Goal: Task Accomplishment & Management: Manage account settings

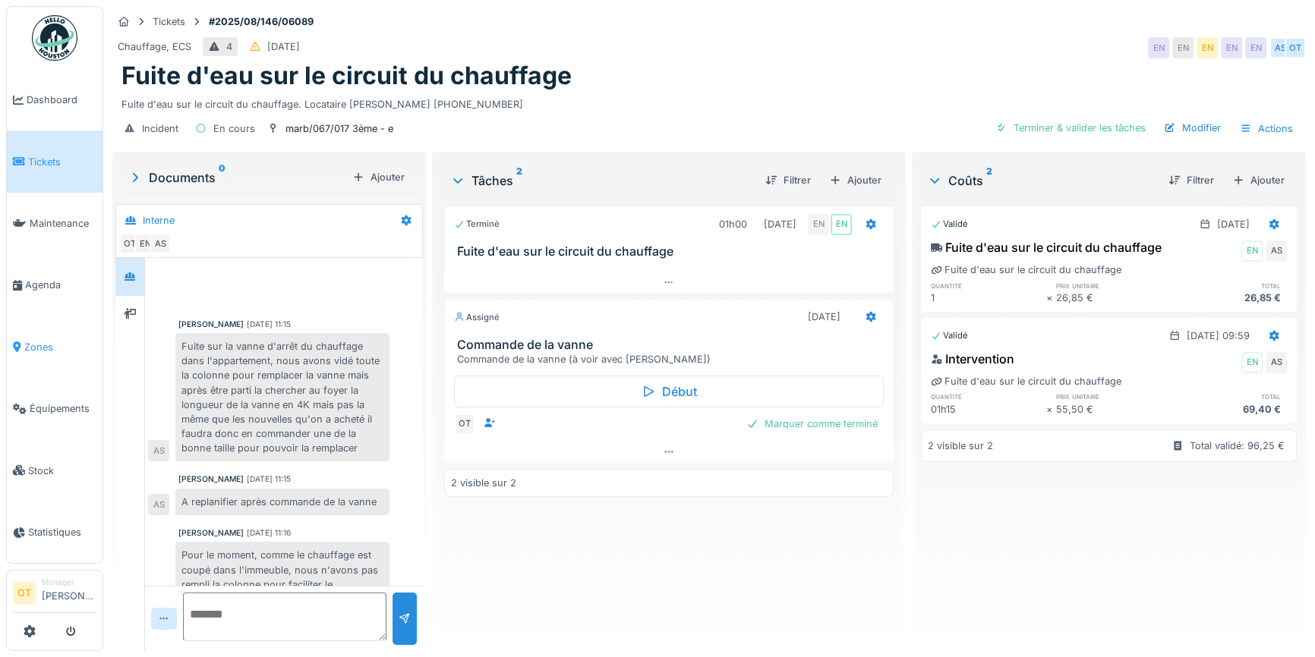
scroll to position [31, 0]
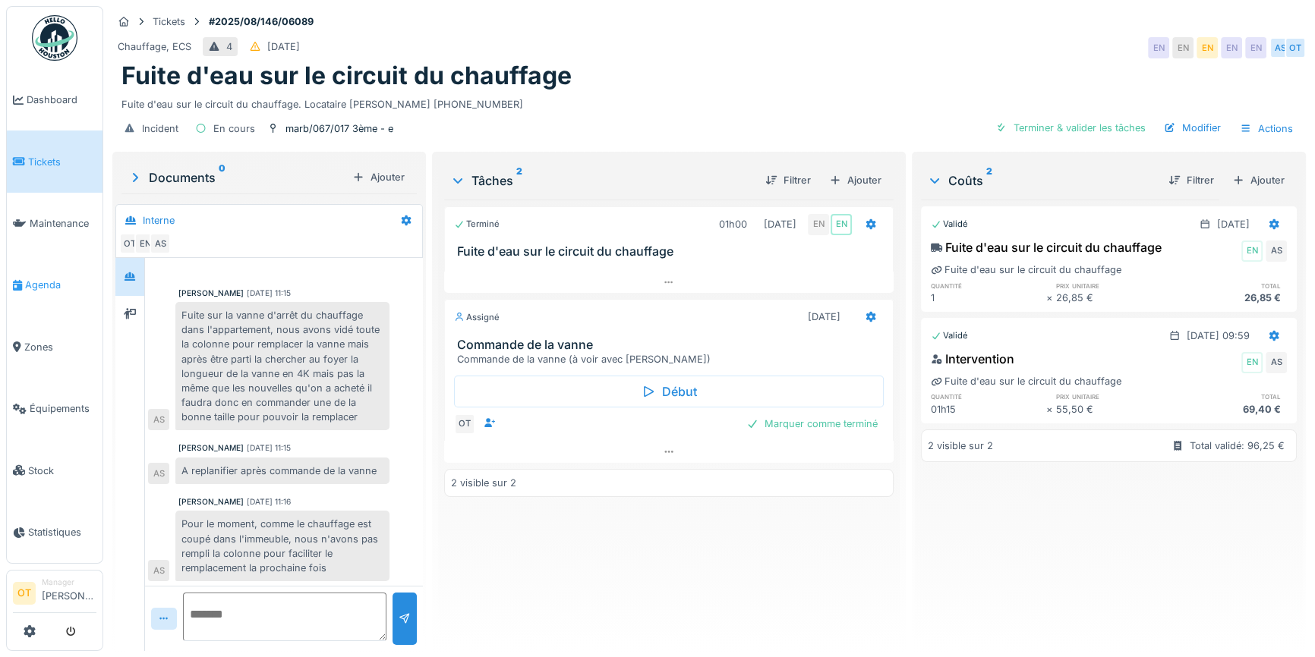
click at [51, 271] on link "Agenda" at bounding box center [55, 284] width 96 height 61
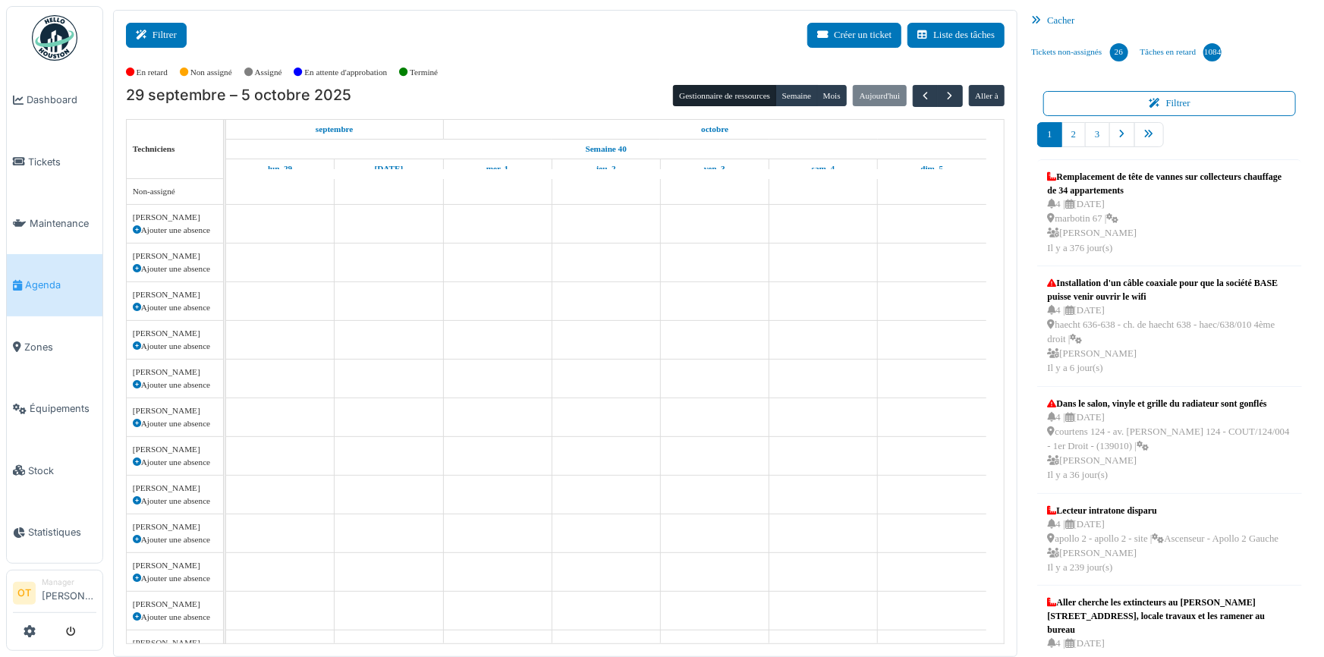
click at [150, 36] on icon at bounding box center [144, 35] width 17 height 10
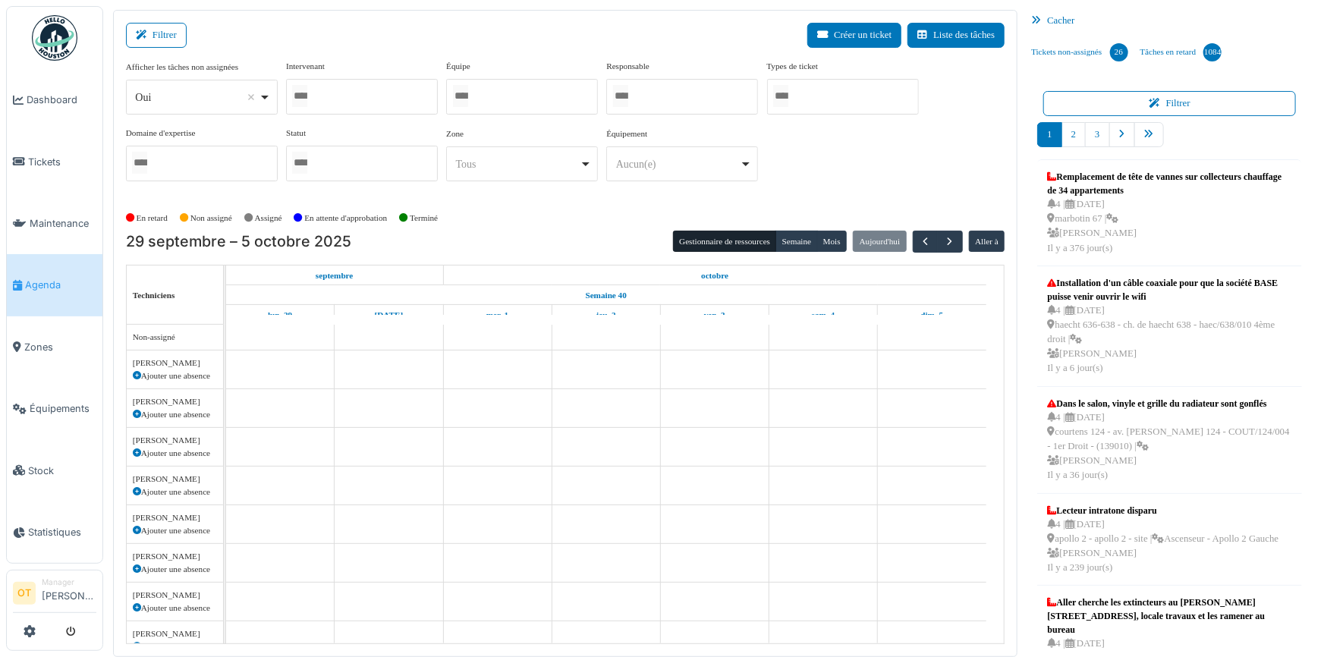
click at [261, 96] on div "Oui Remove item" at bounding box center [201, 98] width 139 height 22
select select "**"
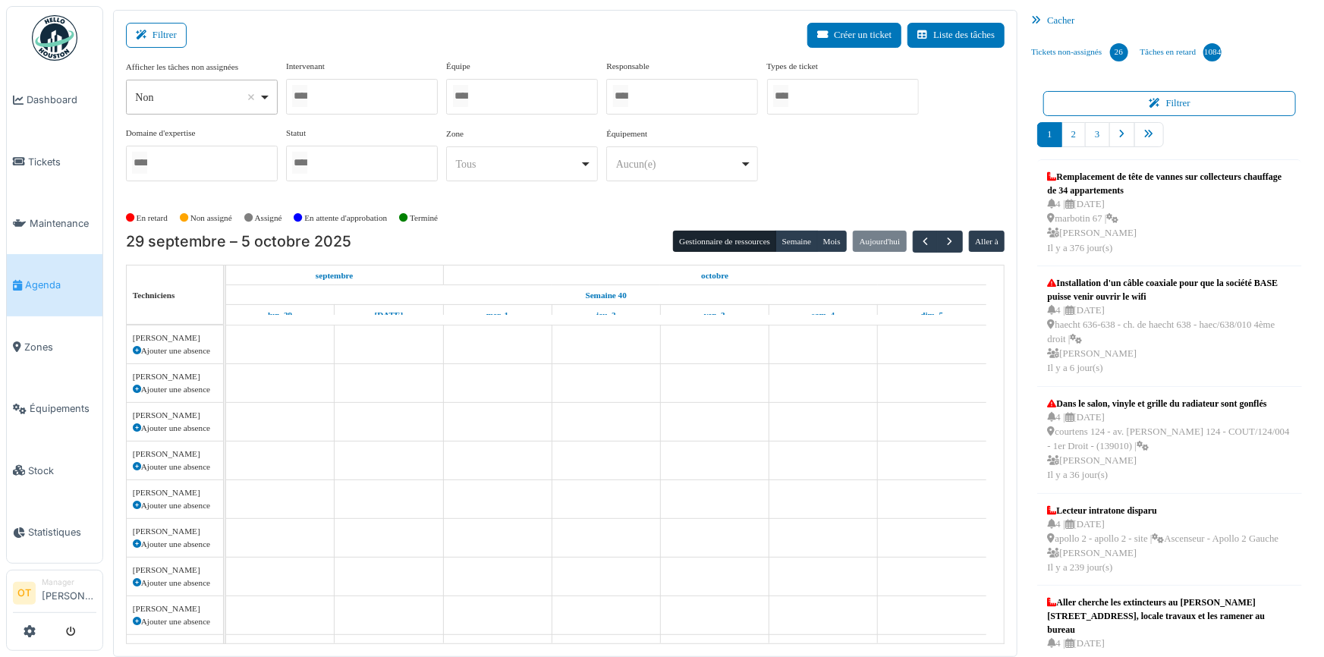
click at [376, 100] on div at bounding box center [362, 97] width 152 height 36
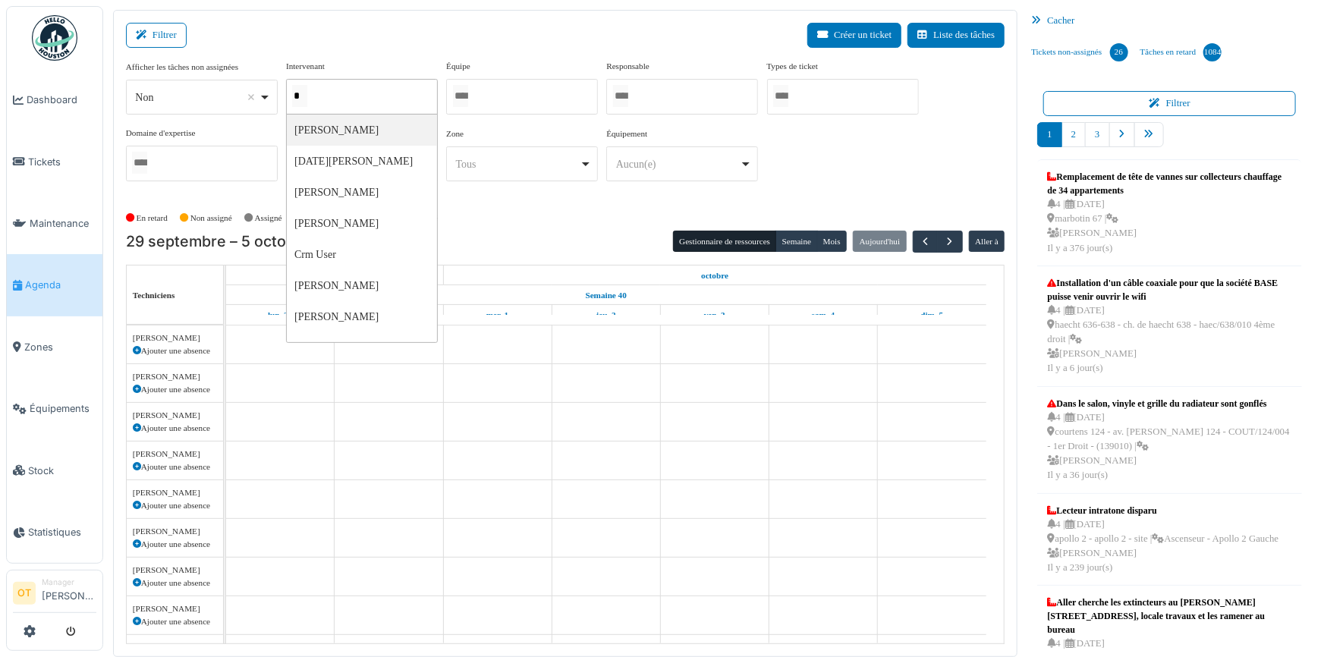
type input "**"
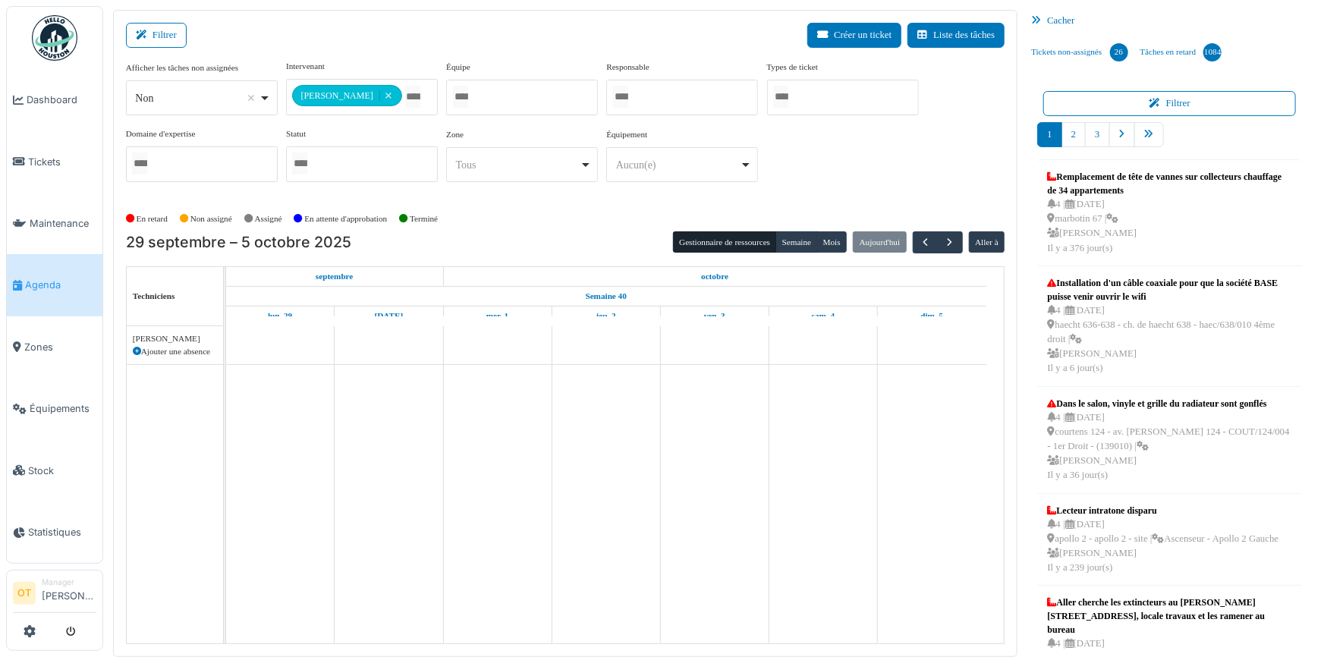
click at [911, 155] on div "**********" at bounding box center [566, 127] width 880 height 134
click at [795, 231] on button "Semaine" at bounding box center [797, 241] width 42 height 21
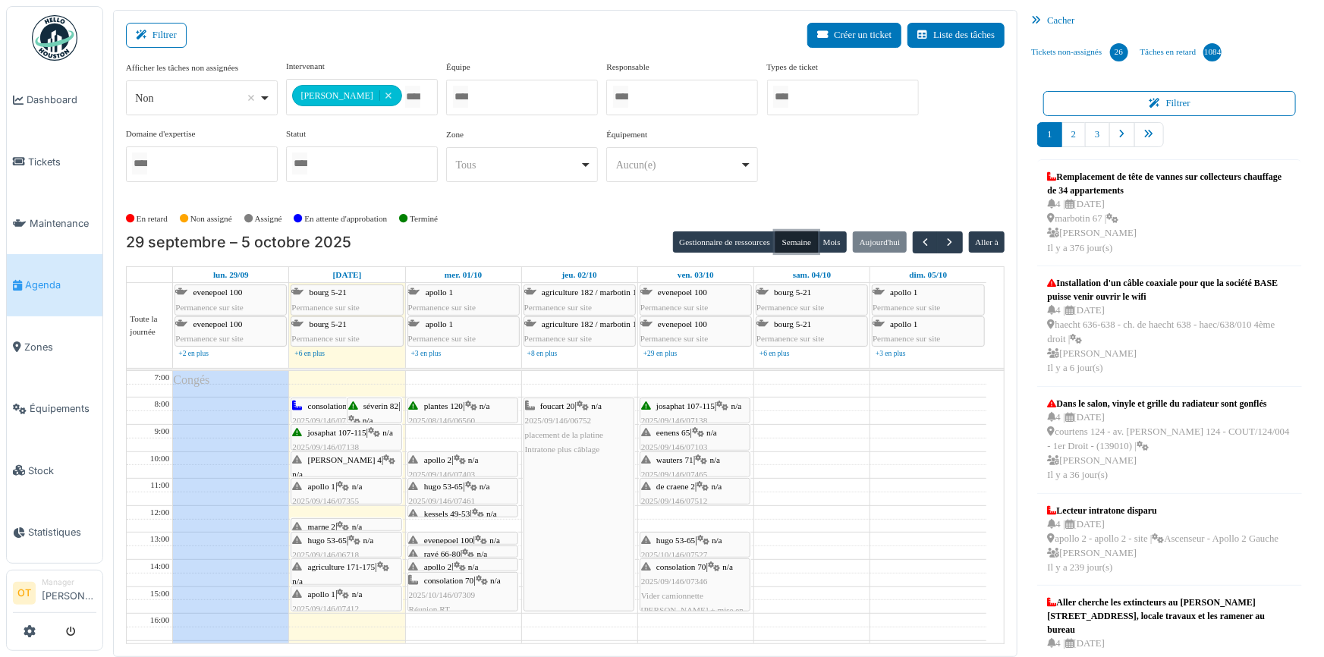
click at [343, 432] on span "josaphat 107-115" at bounding box center [337, 432] width 58 height 9
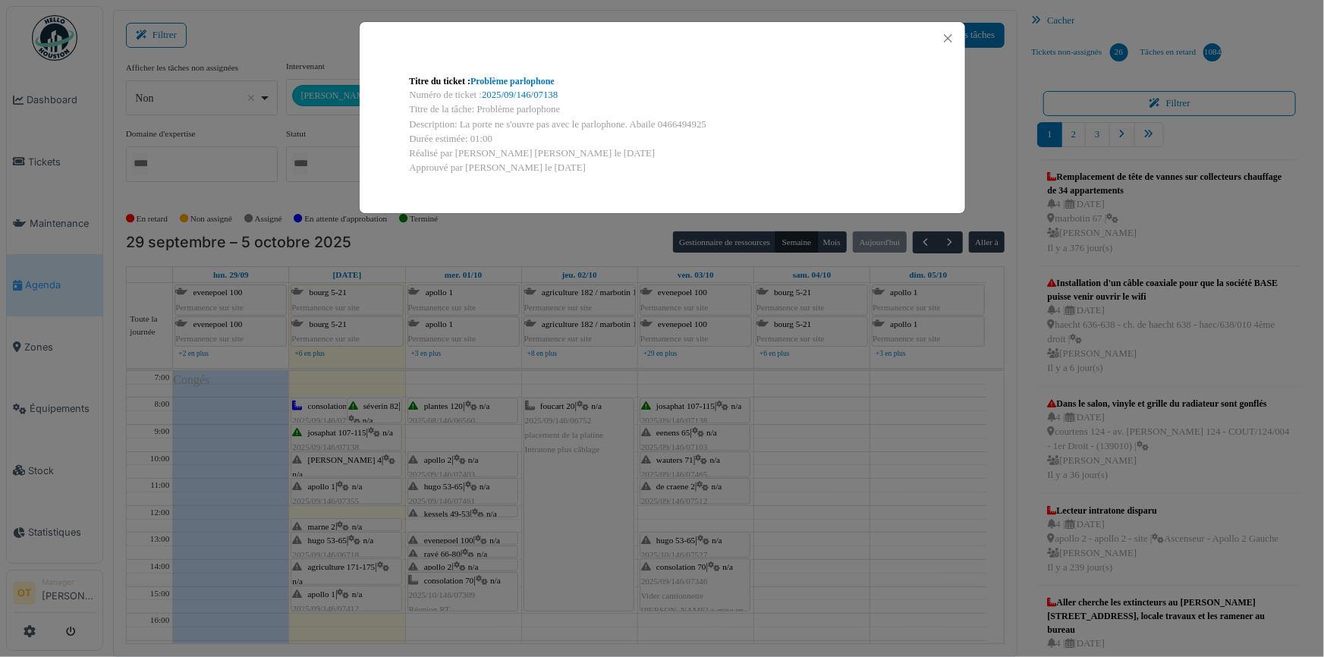
click at [343, 432] on div "Titre du ticket : Problème parlophone Numéro de ticket : 2025/09/146/07138 Titr…" at bounding box center [662, 328] width 1324 height 657
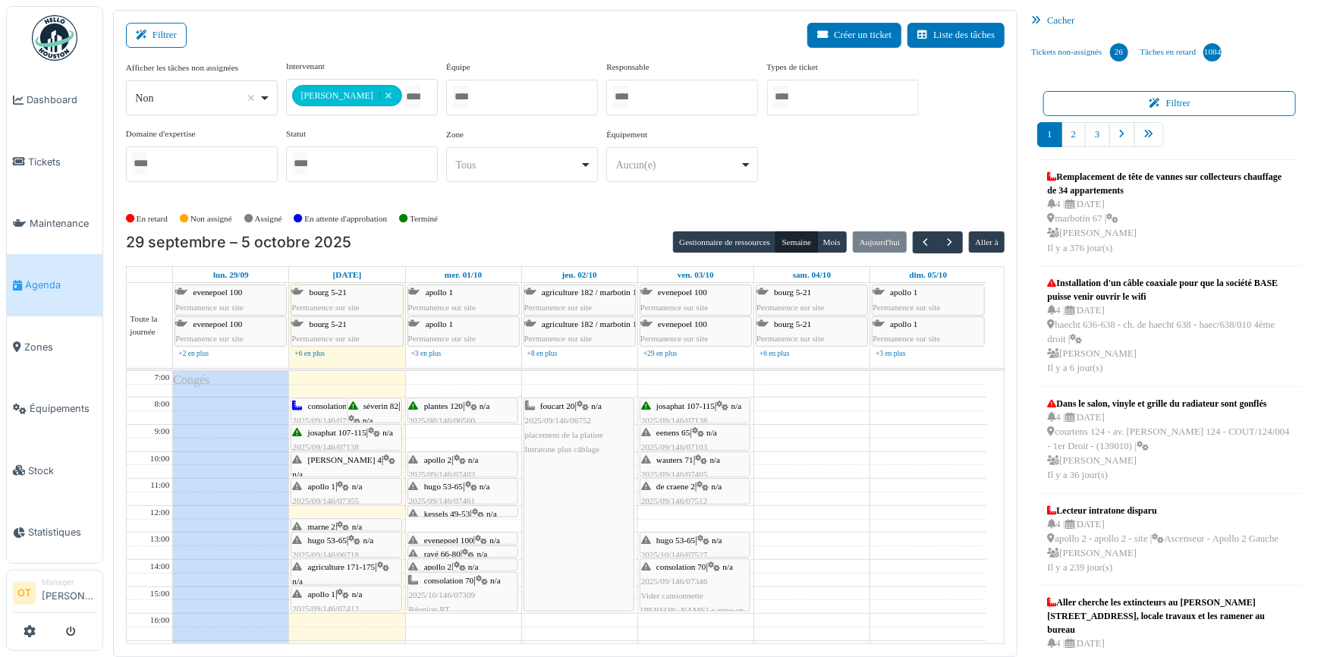
click at [369, 409] on div "séverin 82 | n/a 2025/09/146/07170 Remplacement de détecteur de fumé" at bounding box center [374, 450] width 52 height 102
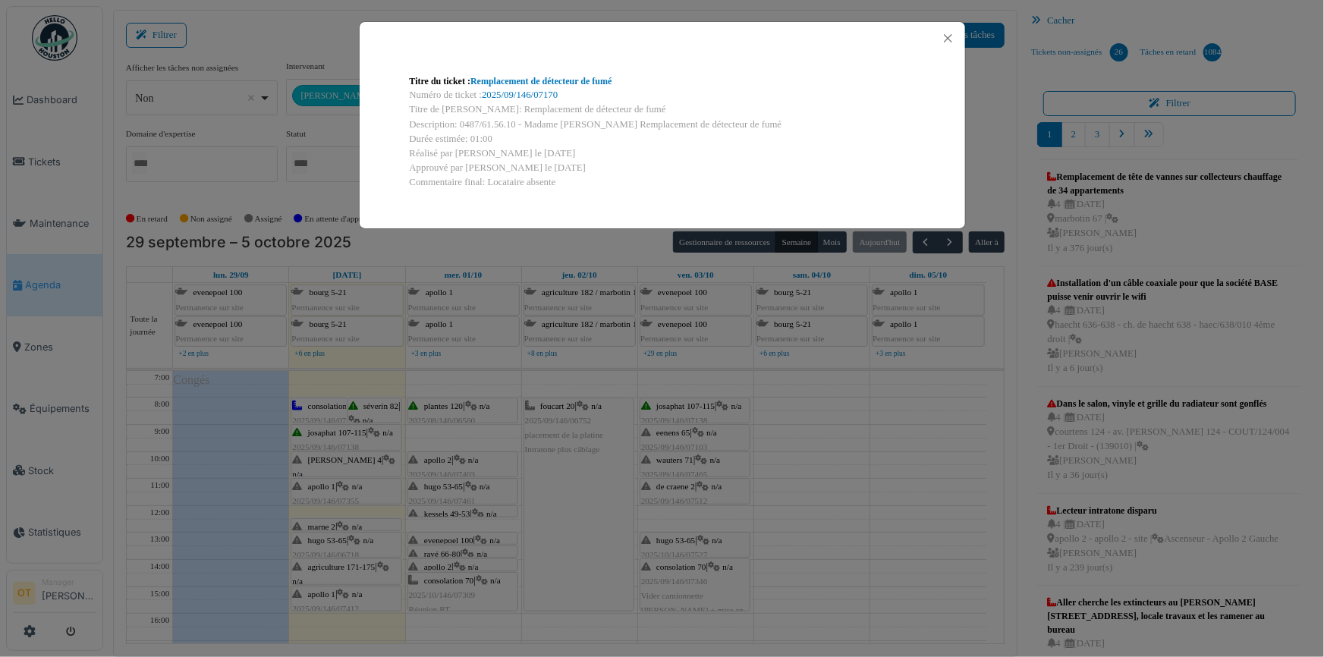
click at [369, 409] on div "Titre du ticket : Remplacement de détecteur de fumé Numéro de ticket : 2025/09/…" at bounding box center [662, 328] width 1324 height 657
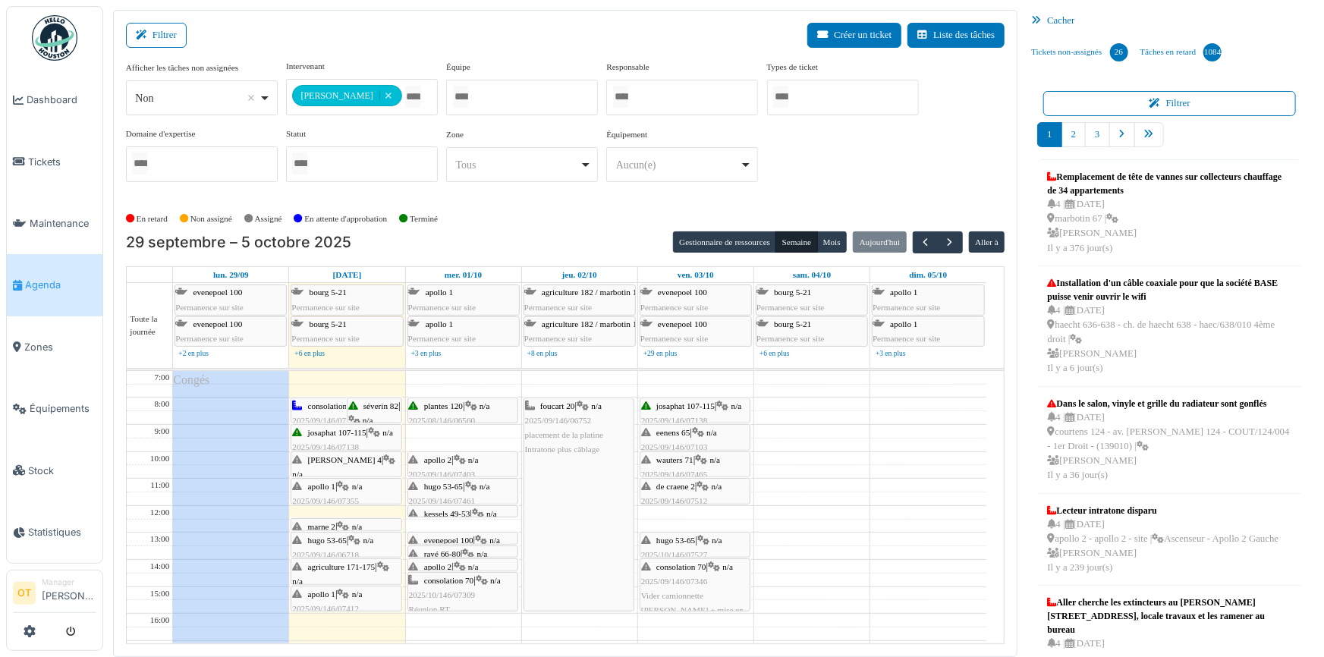
click at [383, 456] on icon at bounding box center [389, 460] width 12 height 10
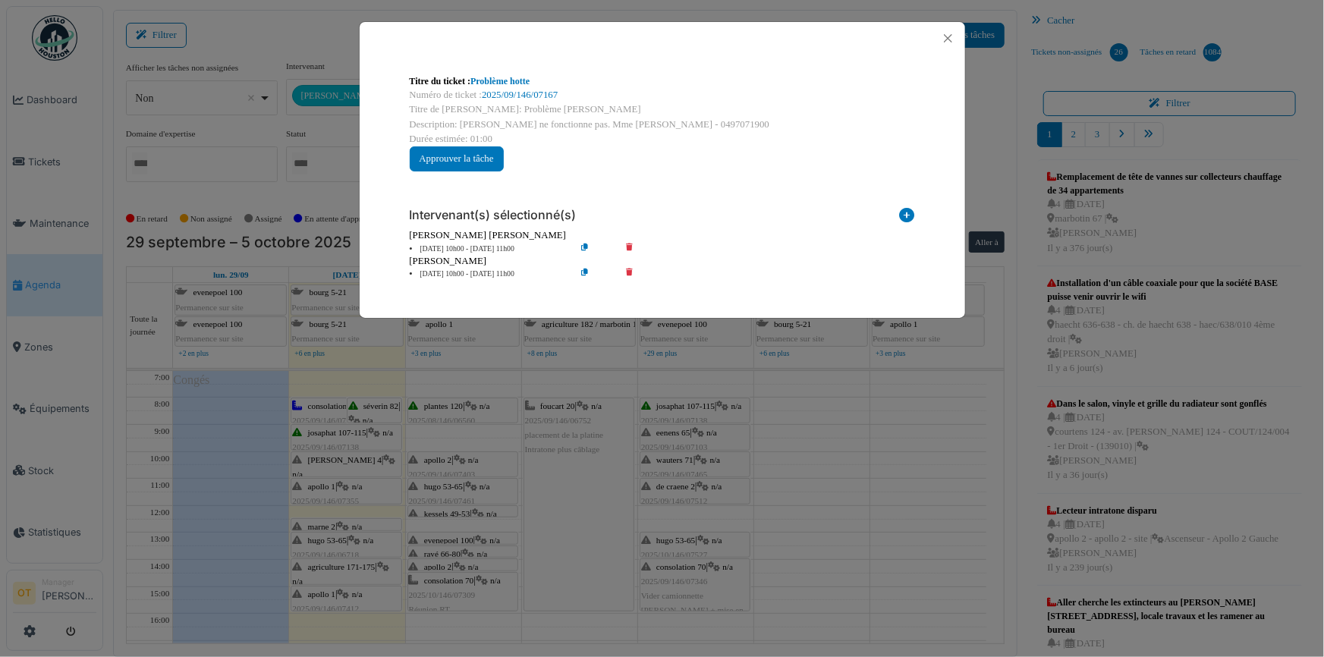
click at [346, 459] on div "Titre du ticket : Problème hotte Numéro de ticket : 2025/09/146/07167 Titre de …" at bounding box center [662, 328] width 1324 height 657
click at [508, 80] on link "Problème hotte" at bounding box center [500, 81] width 59 height 11
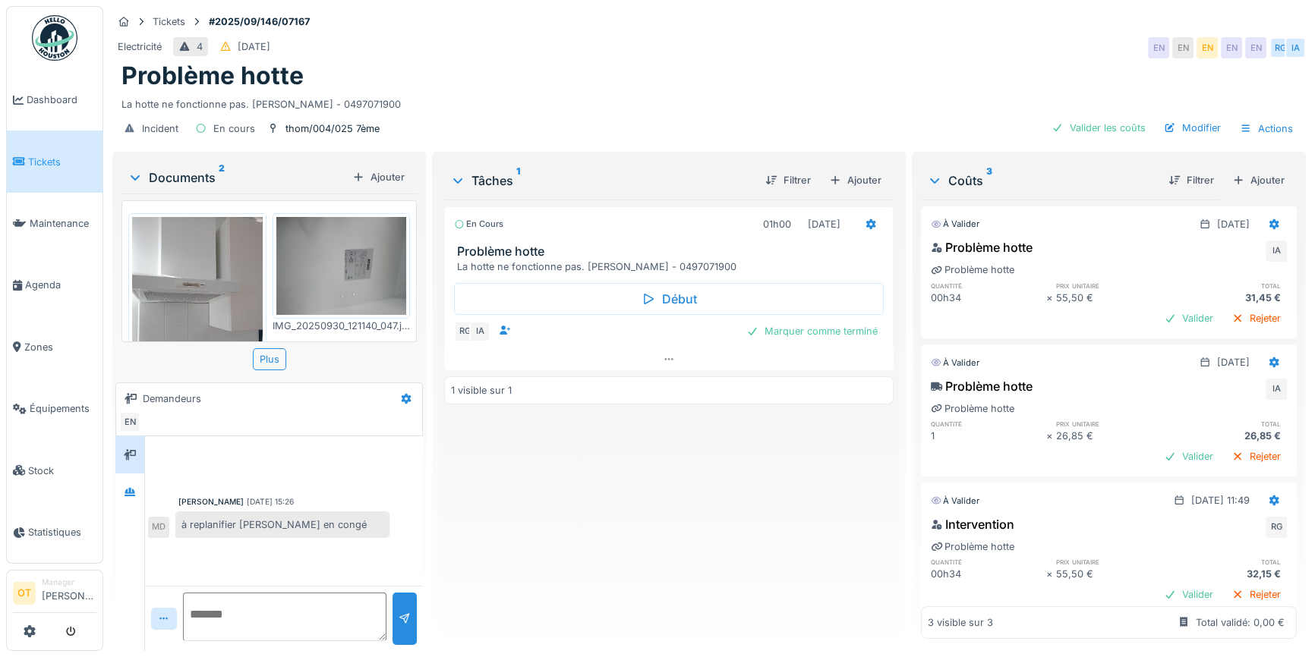
click at [195, 287] on img at bounding box center [197, 304] width 131 height 174
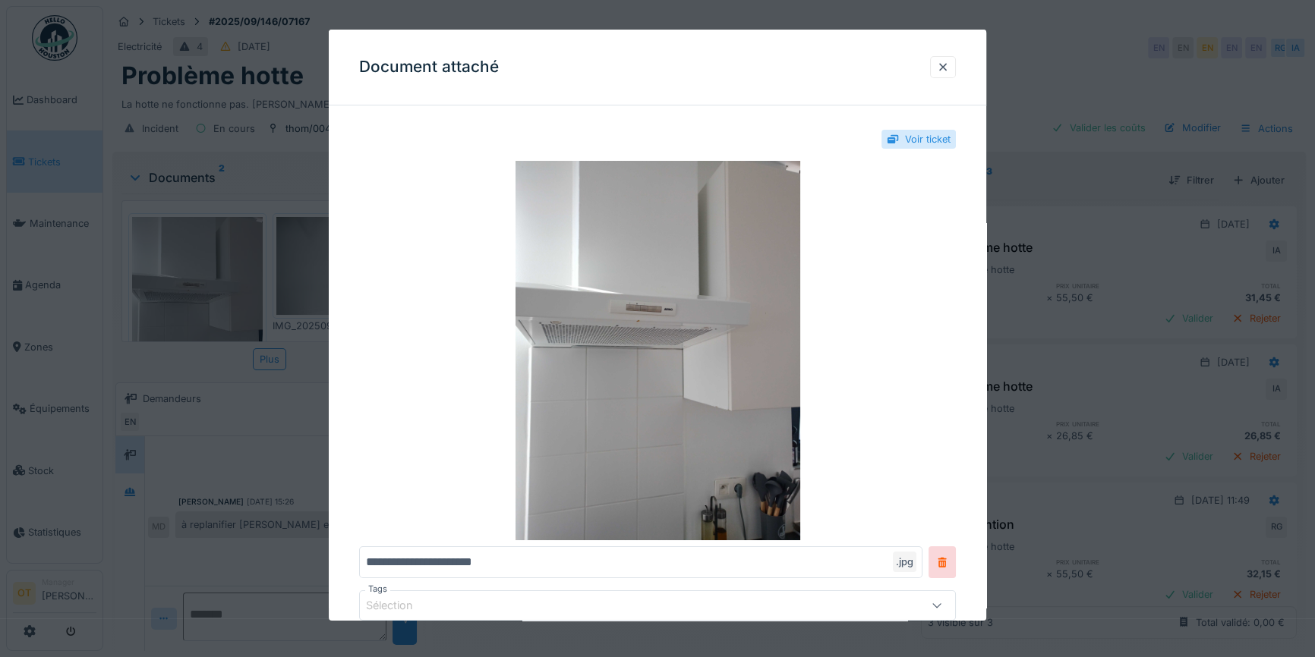
click at [195, 287] on div at bounding box center [657, 328] width 1315 height 657
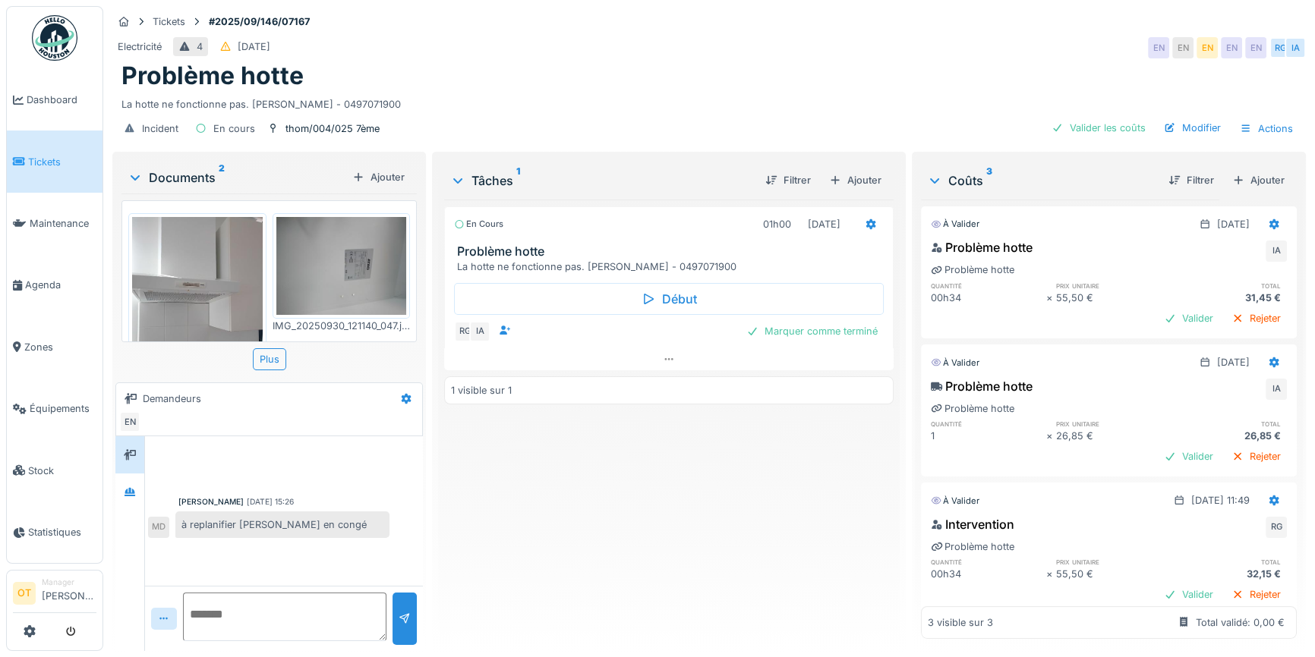
click at [354, 287] on img at bounding box center [341, 266] width 131 height 98
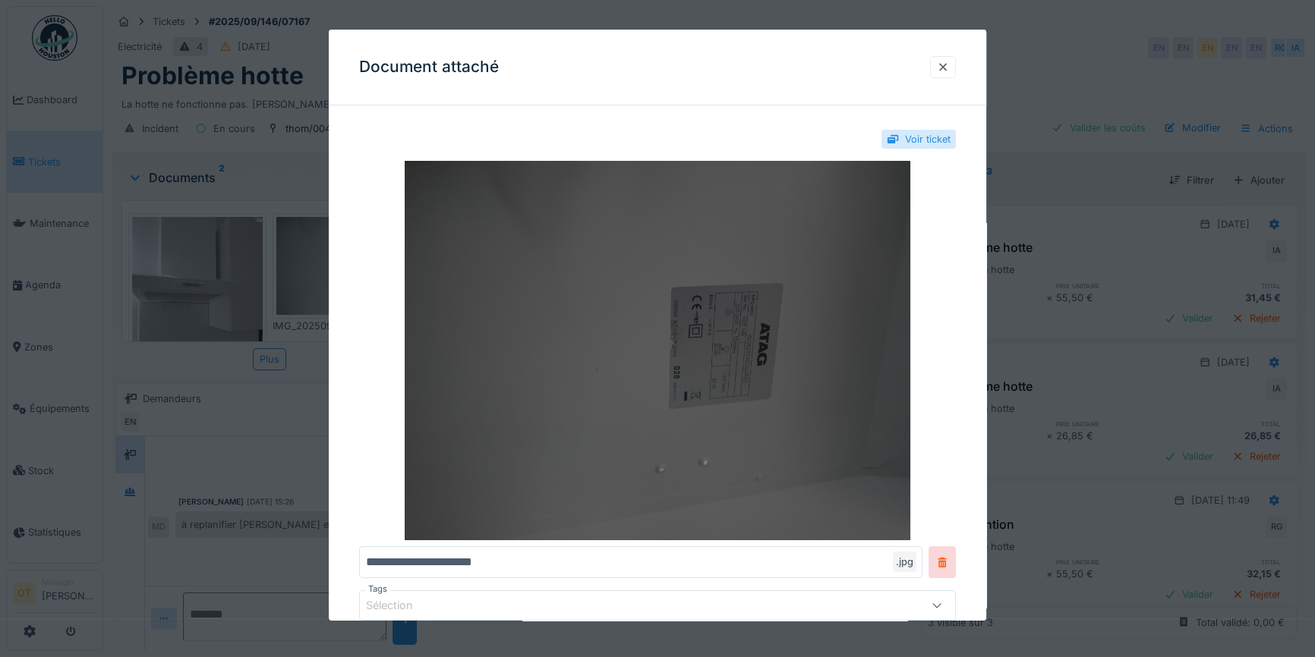
click at [750, 349] on img at bounding box center [657, 351] width 597 height 380
click at [823, 311] on img at bounding box center [657, 351] width 597 height 380
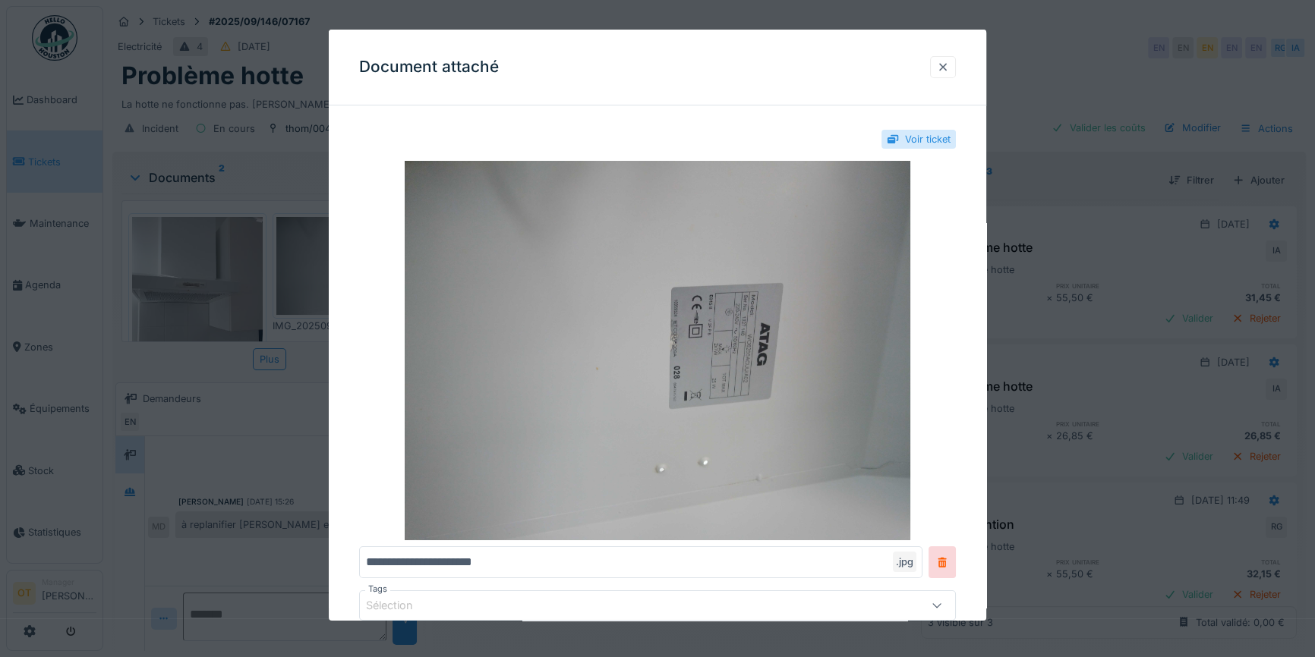
click at [943, 61] on div at bounding box center [943, 67] width 12 height 14
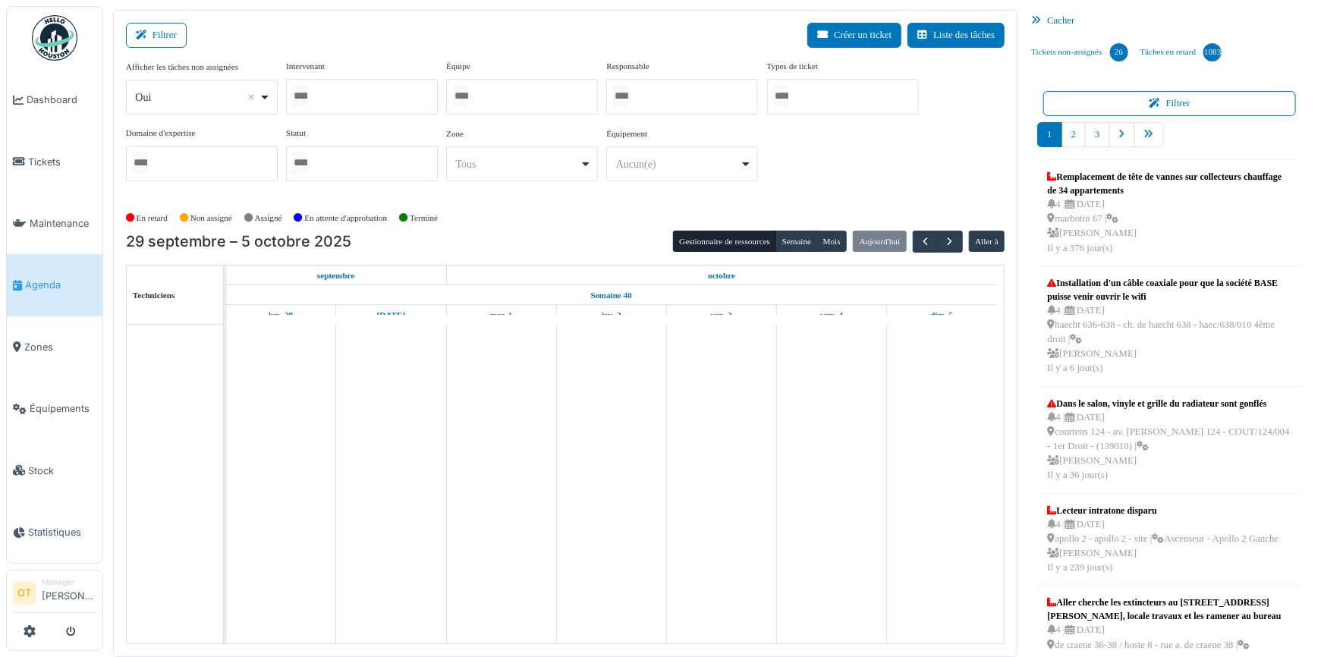
click at [260, 95] on div "Oui Remove item" at bounding box center [201, 98] width 139 height 22
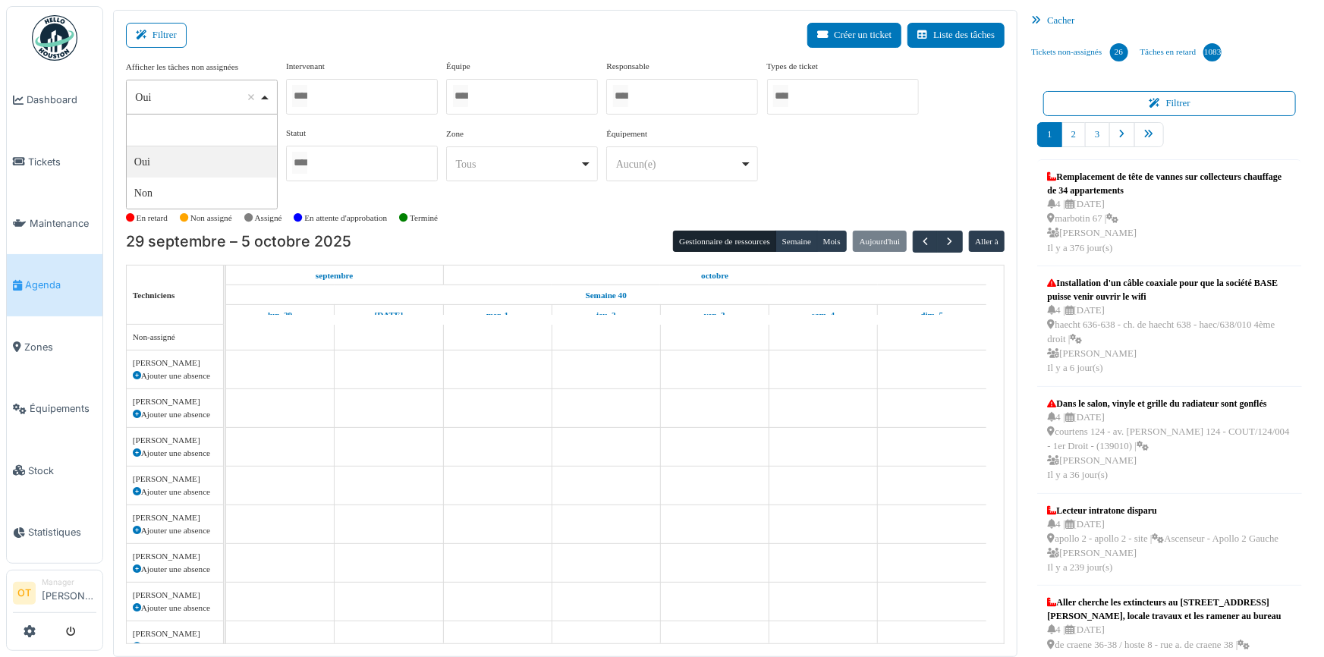
select select "**"
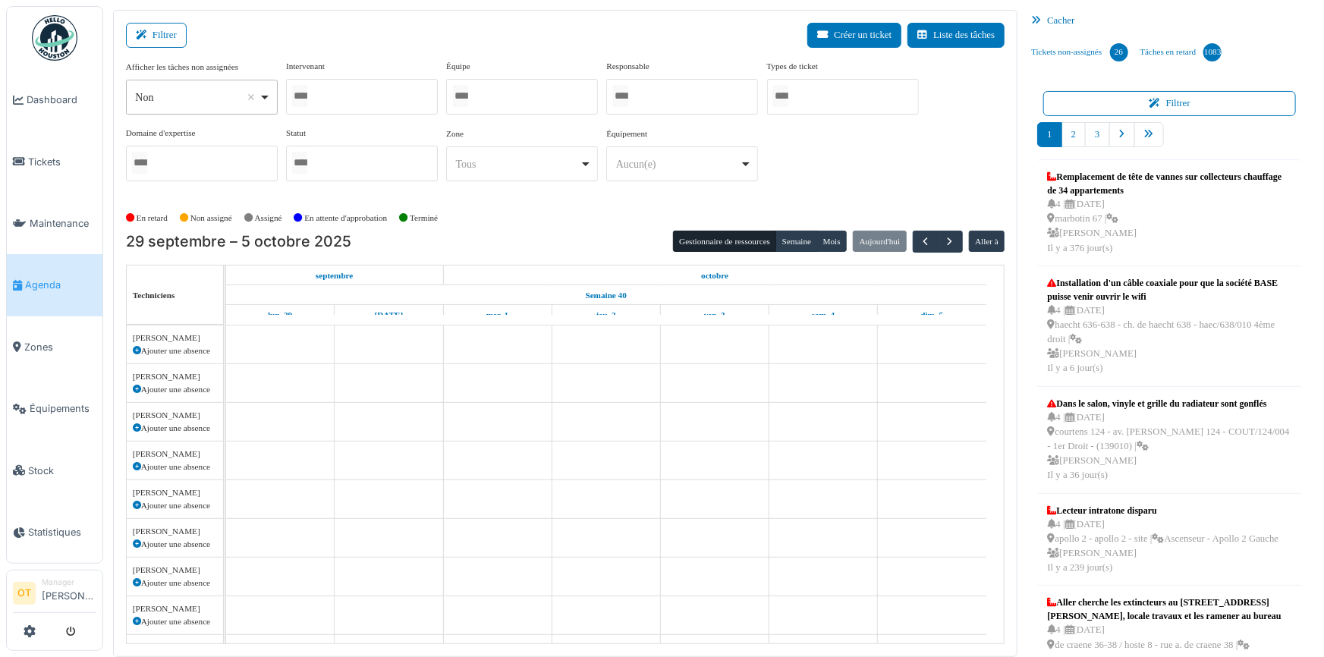
click at [307, 96] on input "Tous" at bounding box center [299, 96] width 15 height 22
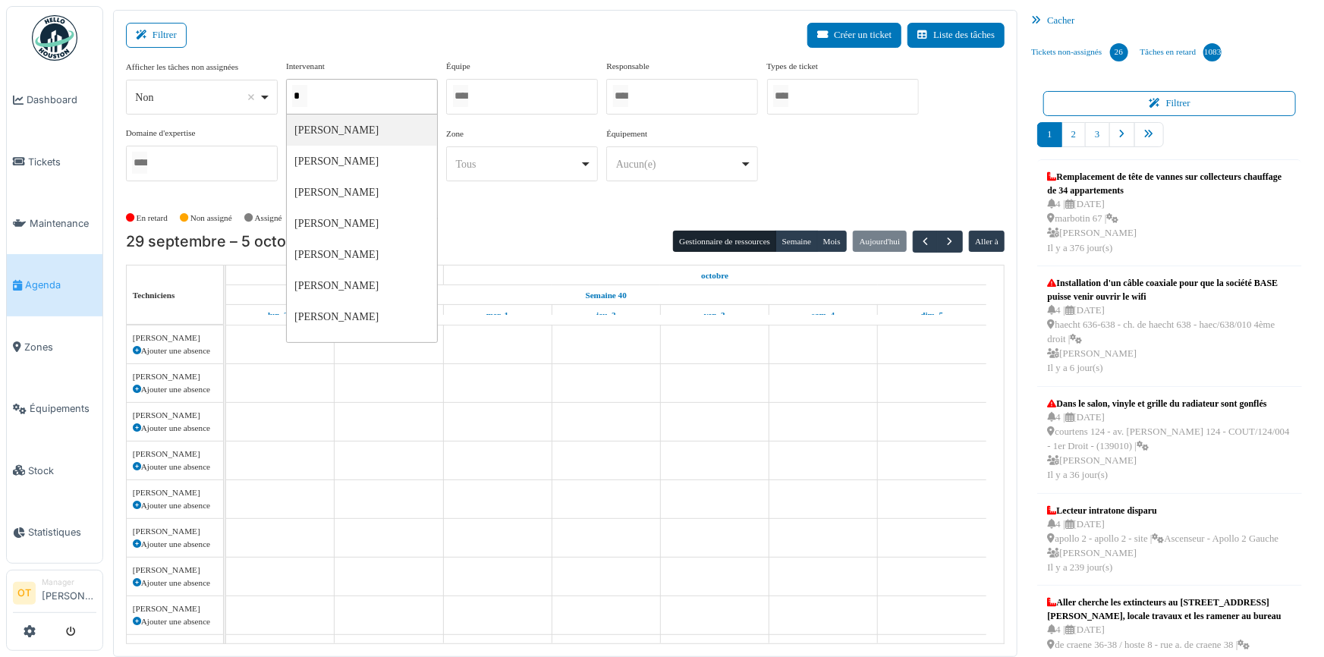
type input "**"
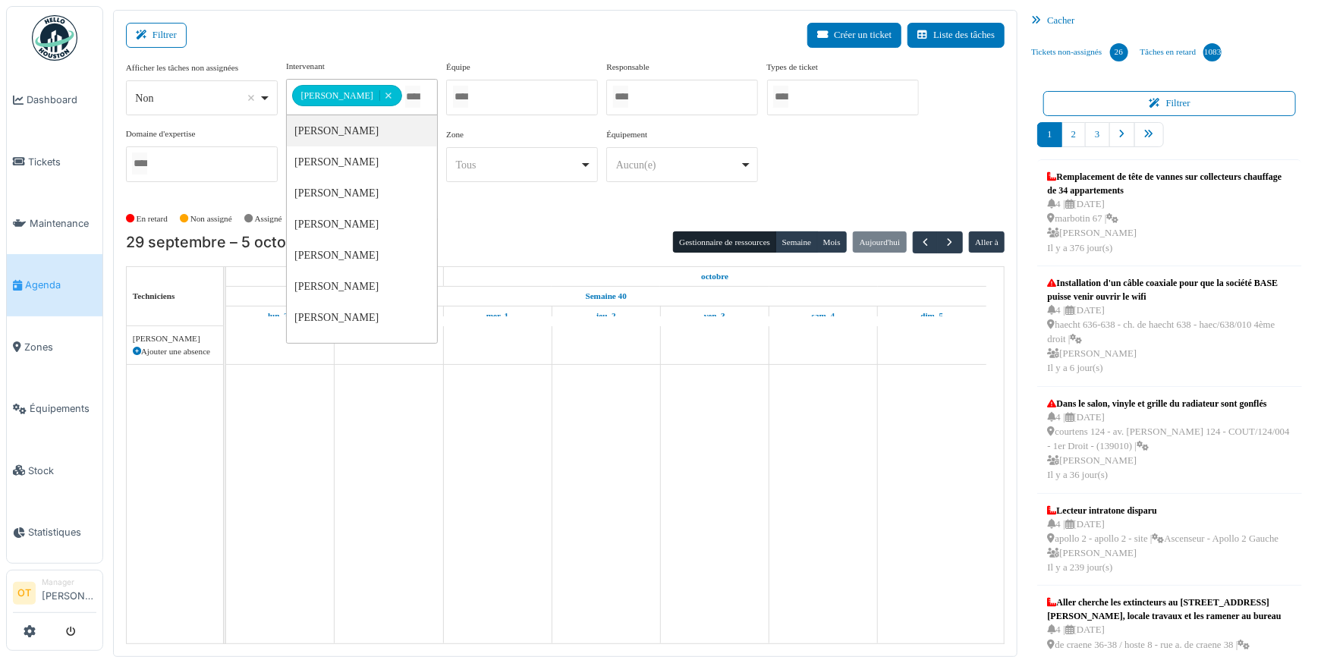
click at [521, 27] on div "Filtrer Créer un ticket Liste des tâches" at bounding box center [566, 41] width 880 height 37
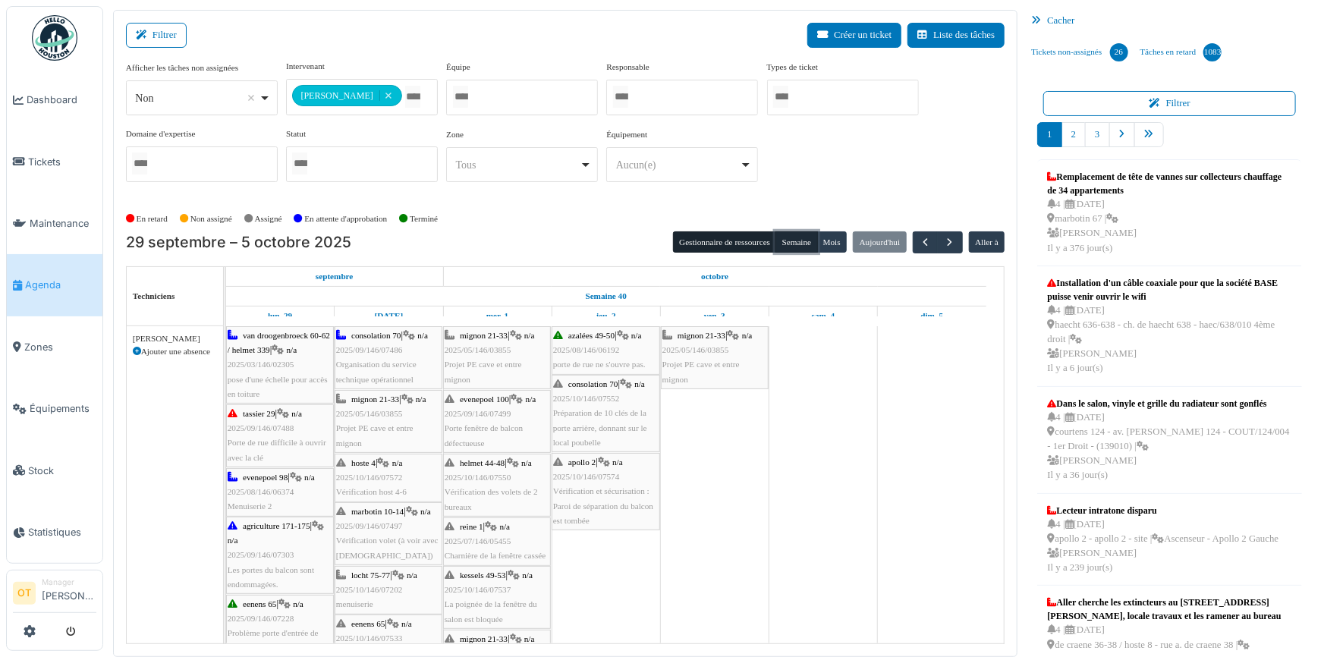
click at [794, 243] on button "Semaine" at bounding box center [797, 241] width 42 height 21
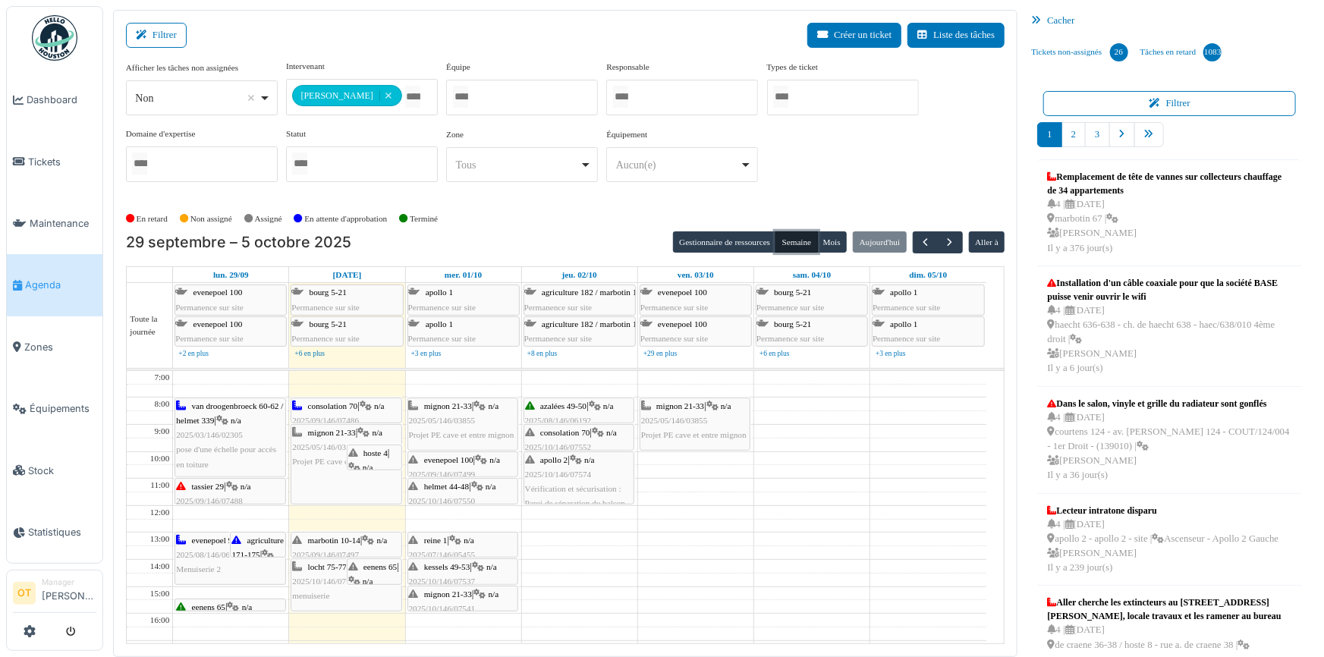
click at [249, 420] on div "van droogenbroeck 60-62 / helmet 339 | n/a 2025/03/146/02305 pose d'une échelle…" at bounding box center [230, 435] width 108 height 73
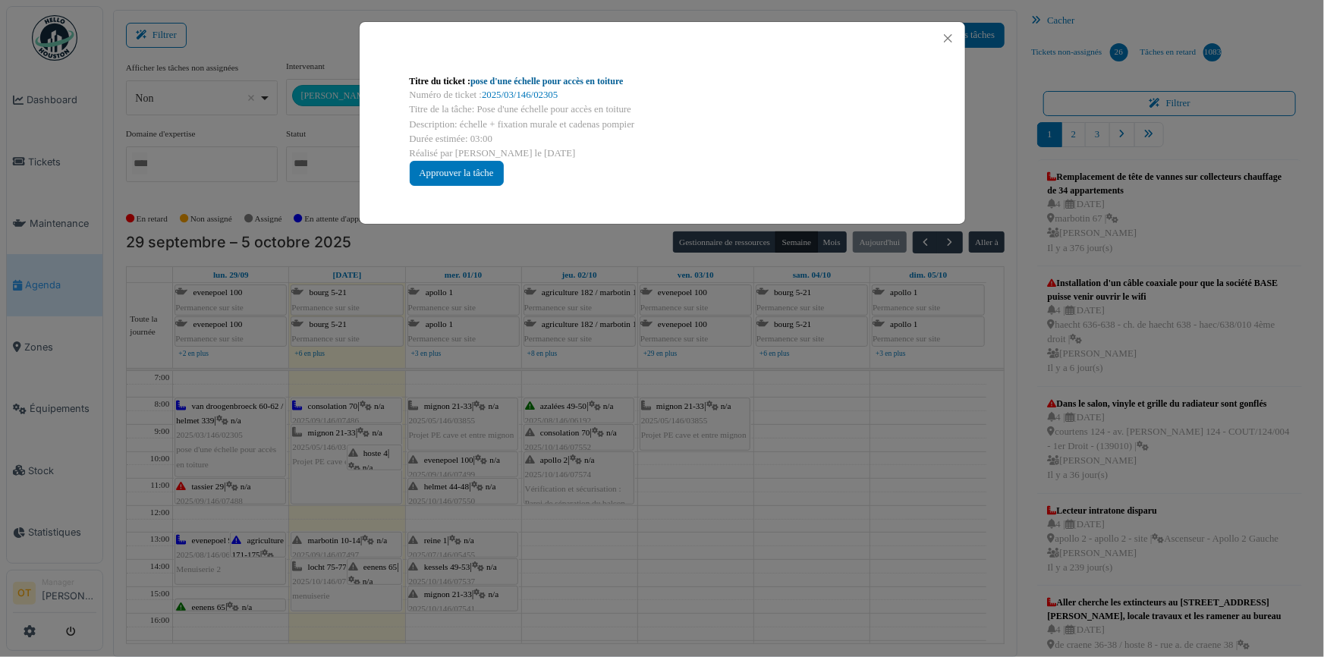
click at [520, 81] on link "pose d'une échelle pour accès en toiture" at bounding box center [547, 81] width 153 height 11
click at [949, 36] on button "Close" at bounding box center [948, 38] width 20 height 20
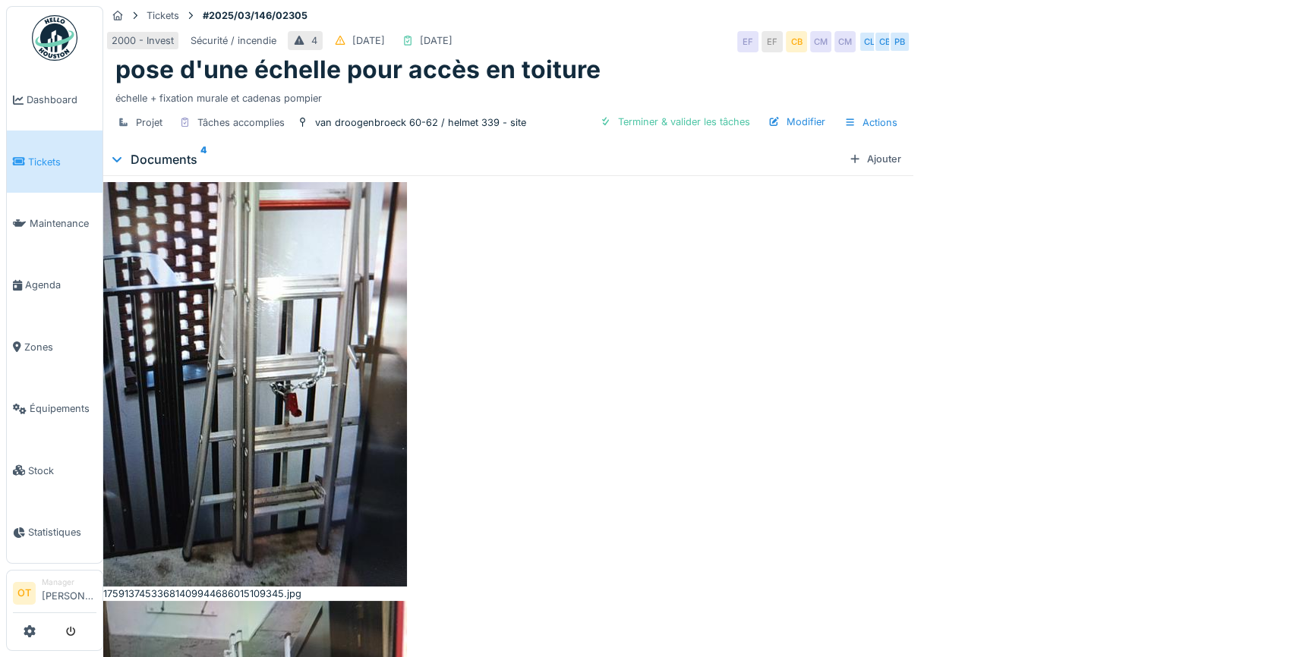
scroll to position [1, 0]
